Goal: Navigation & Orientation: Find specific page/section

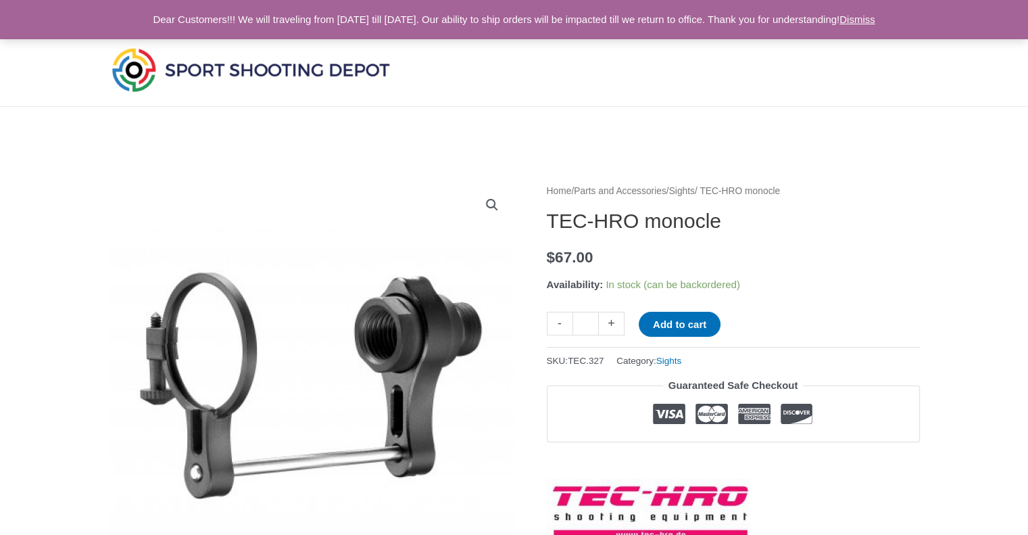
click at [695, 192] on link "Sights" at bounding box center [682, 191] width 26 height 10
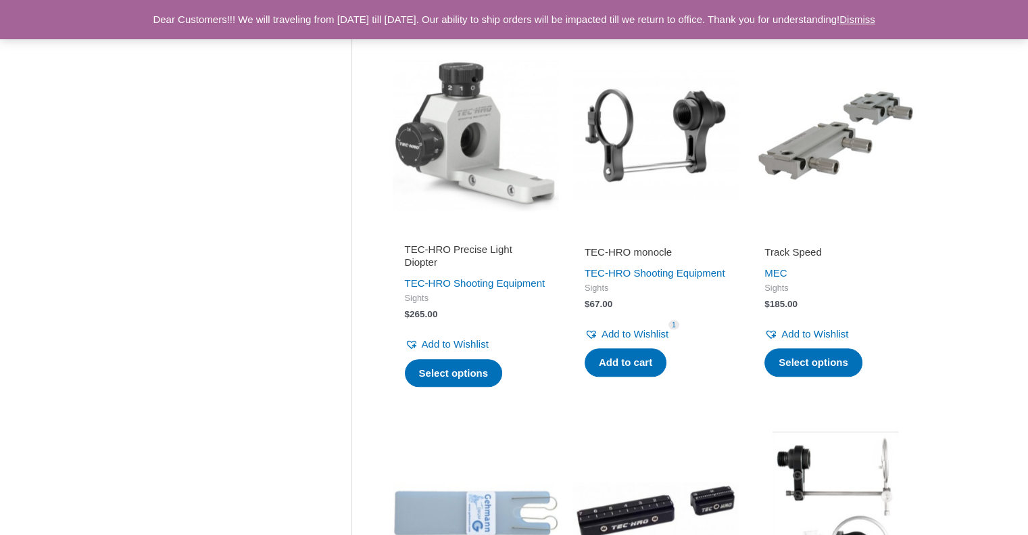
scroll to position [1871, 0]
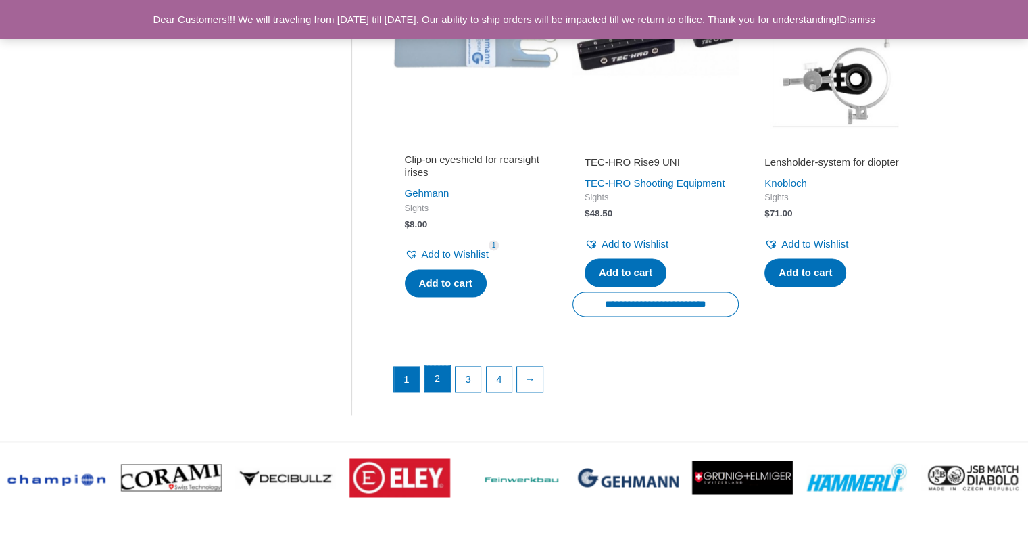
click at [435, 392] on link "2" at bounding box center [437, 378] width 26 height 27
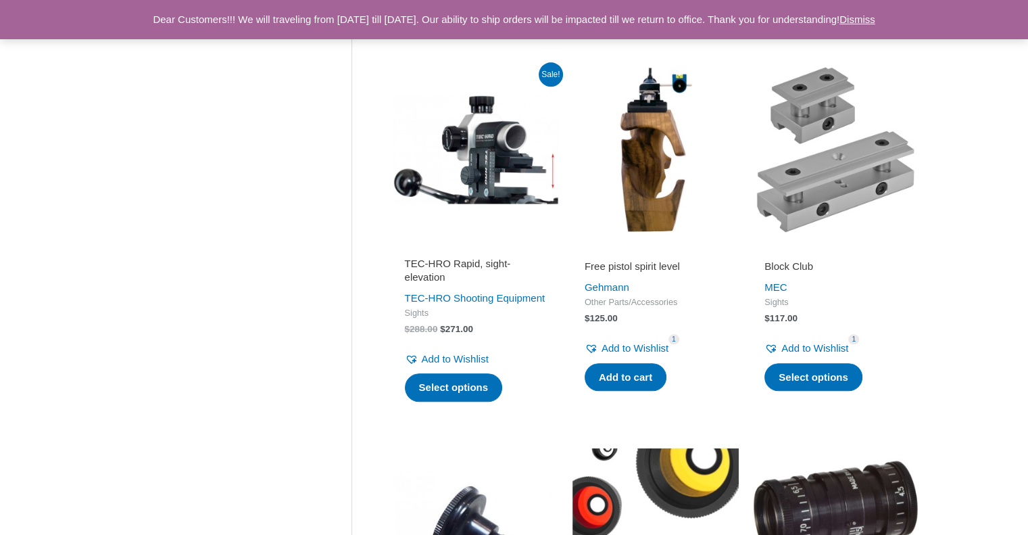
scroll to position [1871, 0]
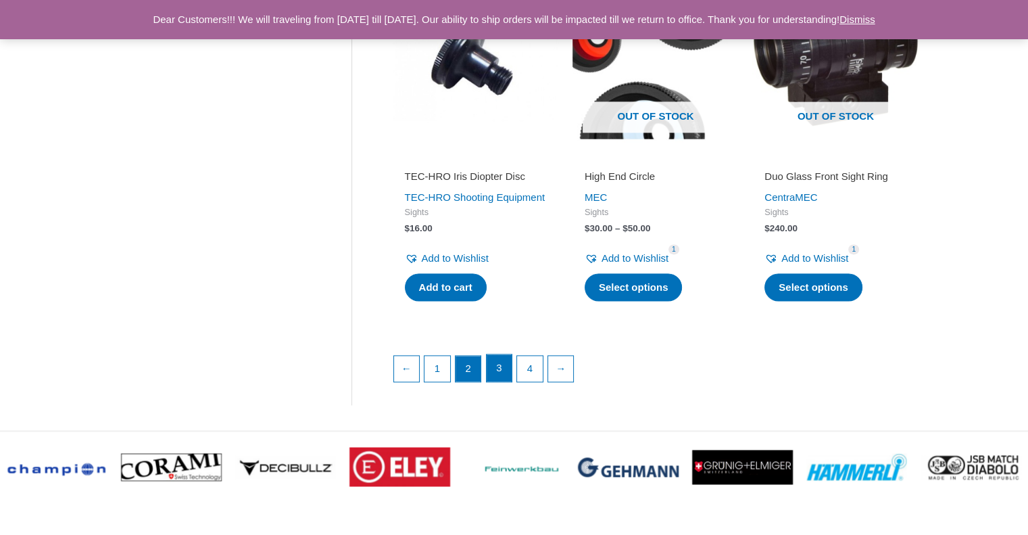
click at [500, 381] on link "3" at bounding box center [500, 367] width 26 height 27
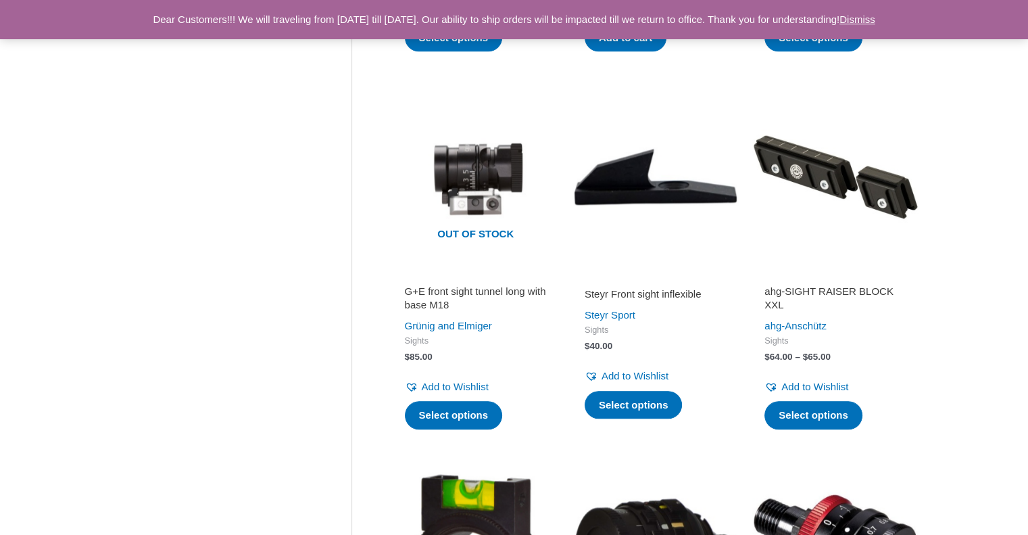
scroll to position [1871, 0]
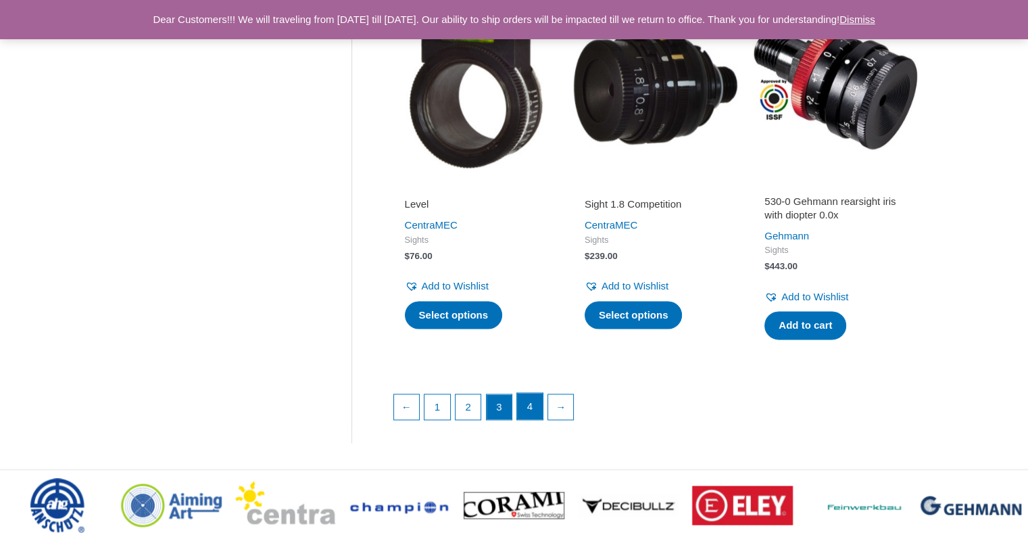
click at [530, 418] on link "4" at bounding box center [530, 406] width 26 height 27
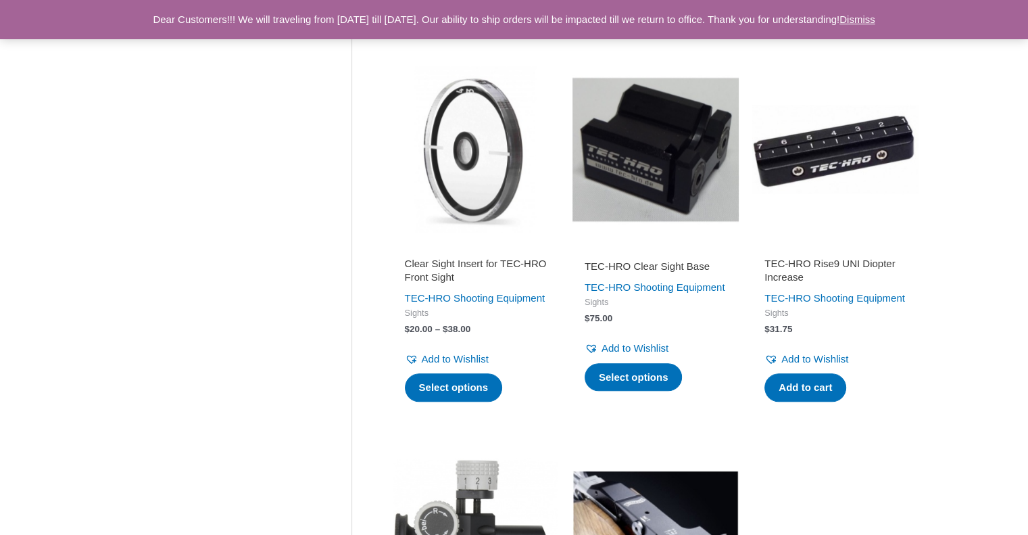
scroll to position [1871, 0]
